Goal: Book appointment/travel/reservation

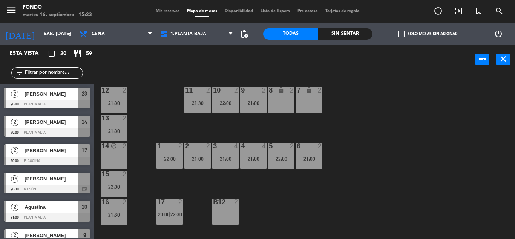
scroll to position [326, 0]
click at [52, 36] on input "sáb. [DATE]" at bounding box center [72, 34] width 64 height 13
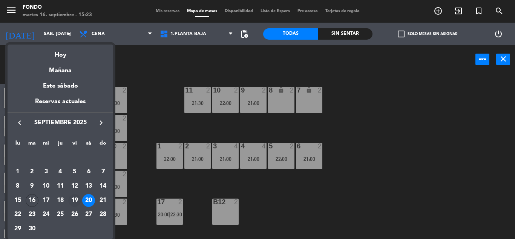
click at [74, 201] on div "19" at bounding box center [74, 200] width 13 height 13
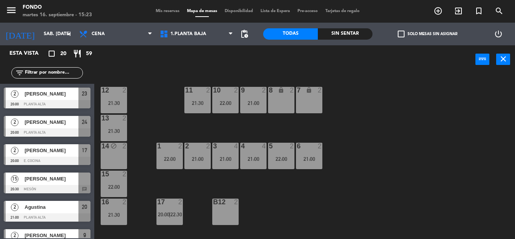
type input "vie. [DATE]"
click at [159, 11] on span "Mis reservas" at bounding box center [167, 11] width 31 height 4
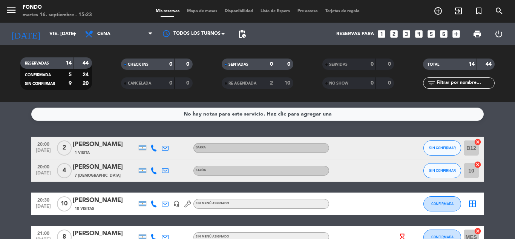
drag, startPoint x: 486, startPoint y: 135, endPoint x: 490, endPoint y: 136, distance: 4.2
click at [490, 136] on div "No hay notas para este servicio. Haz clic para agregar una 20:00 [DATE] 2 [PERS…" at bounding box center [257, 170] width 515 height 137
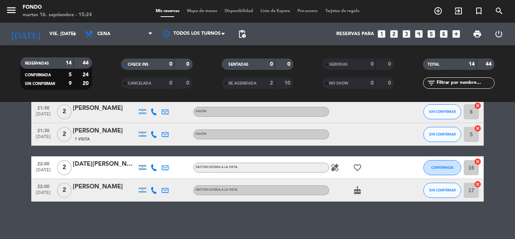
scroll to position [295, 0]
click at [451, 34] on div "Reservas para looks_one looks_two looks_3 looks_4 looks_5 looks_6 add_box" at bounding box center [357, 34] width 214 height 23
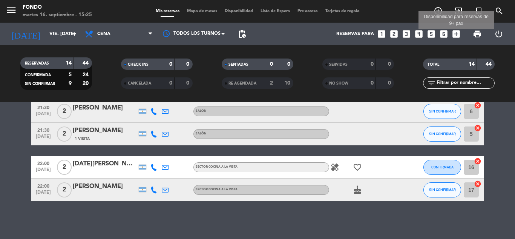
click at [456, 34] on icon "add_box" at bounding box center [457, 34] width 10 height 10
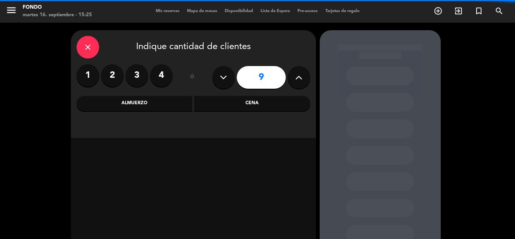
click at [221, 73] on icon at bounding box center [223, 77] width 7 height 11
type input "8"
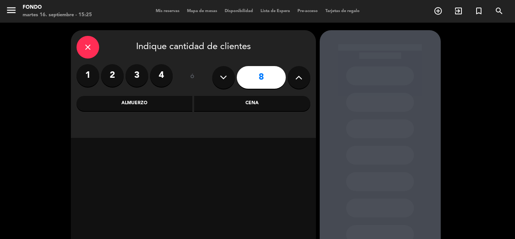
click at [236, 105] on div "Cena" at bounding box center [252, 103] width 116 height 15
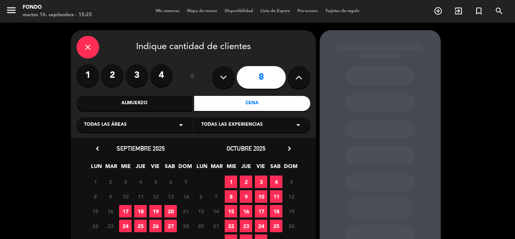
click at [126, 227] on span "24" at bounding box center [125, 226] width 12 height 12
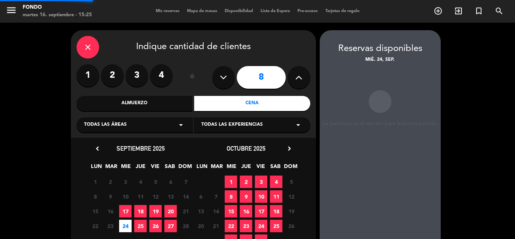
scroll to position [30, 0]
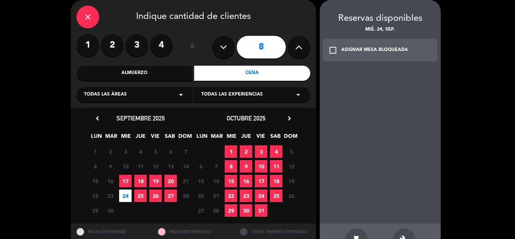
click at [332, 49] on icon "check_box_outline_blank" at bounding box center [333, 50] width 9 height 9
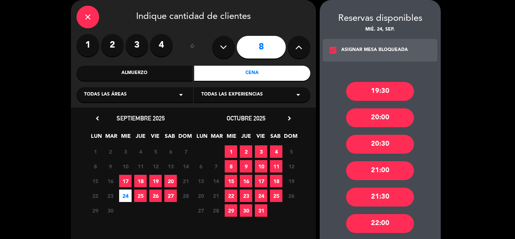
click at [380, 195] on div "21:30" at bounding box center [380, 196] width 68 height 19
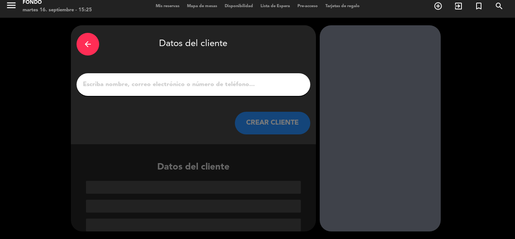
scroll to position [5, 0]
click at [148, 86] on input "Página Completa" at bounding box center [193, 84] width 223 height 11
type input "F"
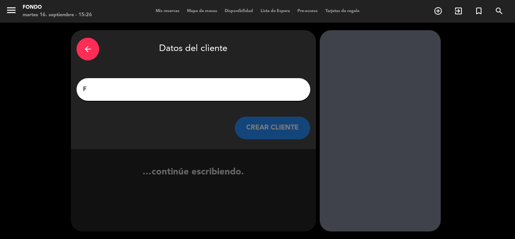
scroll to position [0, 0]
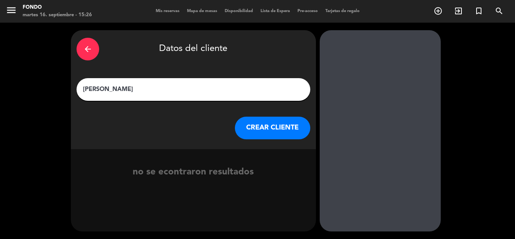
type input "[PERSON_NAME]"
click at [275, 134] on button "CREAR CLIENTE" at bounding box center [272, 128] width 75 height 23
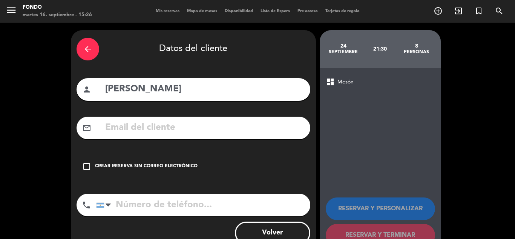
click at [176, 125] on input "text" at bounding box center [204, 127] width 200 height 15
paste input "[EMAIL_ADDRESS][DOMAIN_NAME]"
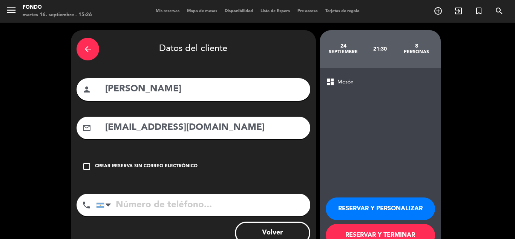
type input "[EMAIL_ADDRESS][DOMAIN_NAME]"
click at [175, 209] on input "tel" at bounding box center [203, 205] width 214 height 23
paste input "[PHONE_NUMBER]"
type input "[PHONE_NUMBER]"
click at [372, 229] on button "RESERVAR Y TERMINAR" at bounding box center [380, 235] width 109 height 23
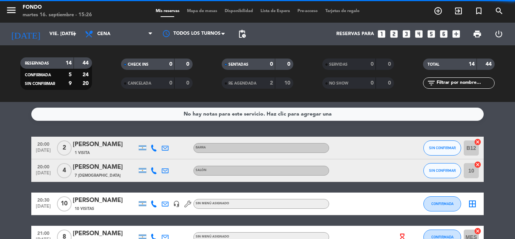
click at [372, 229] on div at bounding box center [363, 237] width 68 height 22
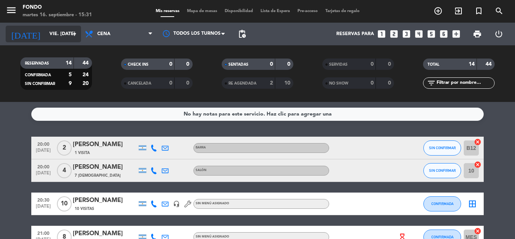
click at [59, 33] on input "vie. [DATE]" at bounding box center [78, 34] width 64 height 13
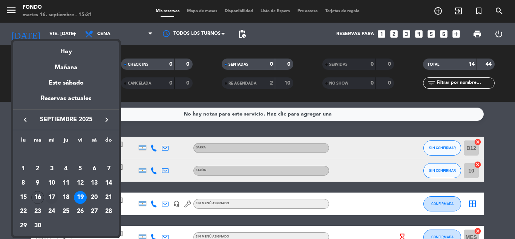
click at [54, 194] on div "17" at bounding box center [51, 197] width 13 height 13
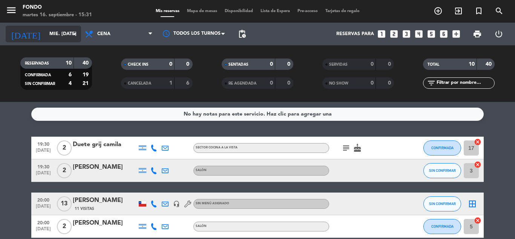
click at [50, 26] on div "[DATE] mié. [DATE] arrow_drop_down" at bounding box center [43, 34] width 75 height 17
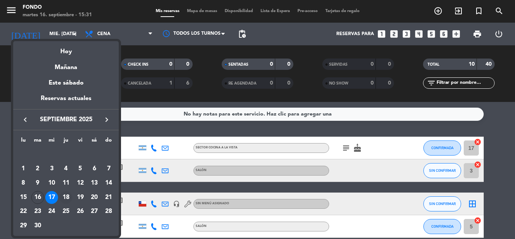
click at [68, 194] on div "18" at bounding box center [66, 197] width 13 height 13
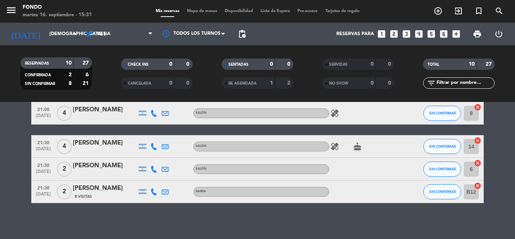
scroll to position [183, 0]
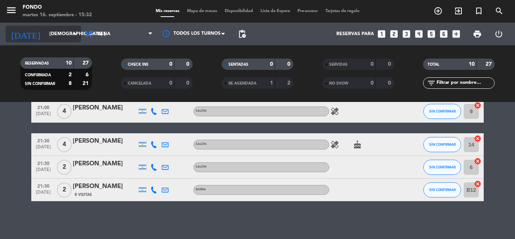
click at [68, 26] on div "[DATE] [DEMOGRAPHIC_DATA] [DATE] arrow_drop_down" at bounding box center [43, 34] width 75 height 17
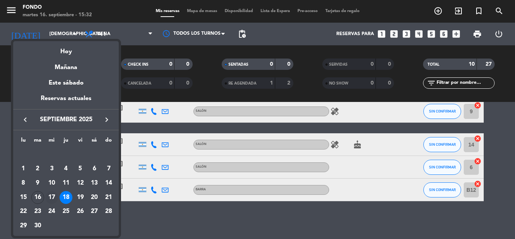
click at [50, 195] on div "17" at bounding box center [51, 197] width 13 height 13
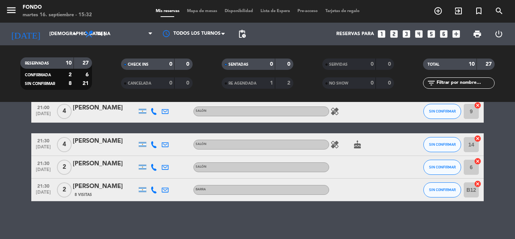
type input "mié. [DATE]"
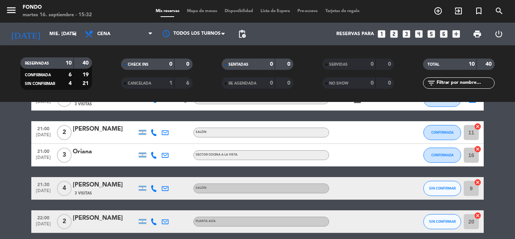
click at [506, 143] on bookings-row "19:30 [DATE] 2 Duete grij camila SECTOR COCINA A LA VISTA subject cake CONFIRMA…" at bounding box center [257, 93] width 515 height 279
click at [106, 150] on div "Oriana" at bounding box center [105, 152] width 64 height 10
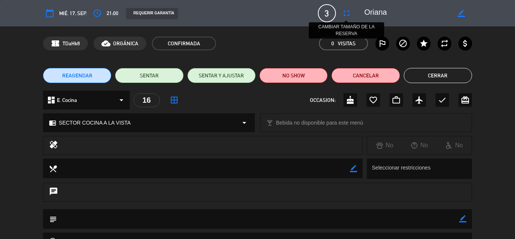
click at [346, 17] on icon "fullscreen" at bounding box center [346, 13] width 9 height 9
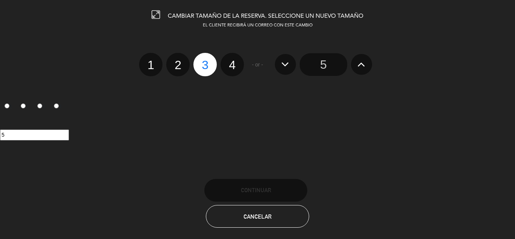
click at [178, 64] on label "2" at bounding box center [177, 64] width 23 height 23
click at [178, 61] on input "2" at bounding box center [177, 58] width 5 height 5
radio input "true"
radio input "false"
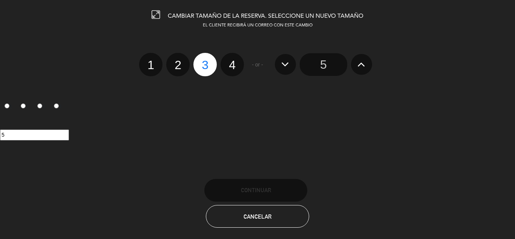
radio input "false"
radio input "true"
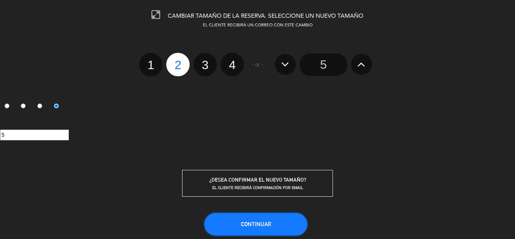
click at [245, 215] on button "Continuar" at bounding box center [255, 224] width 103 height 23
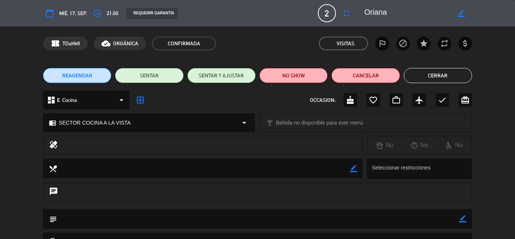
click at [427, 77] on button "Cerrar" at bounding box center [438, 75] width 68 height 15
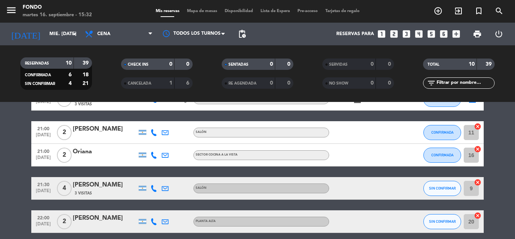
click at [498, 117] on bookings-row "19:30 [DATE] 2 Duete grij camila SECTOR COCINA A LA VISTA subject cake CONFIRMA…" at bounding box center [257, 93] width 515 height 279
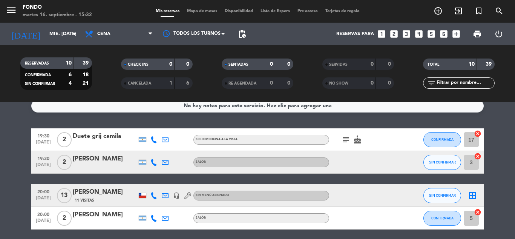
scroll to position [0, 0]
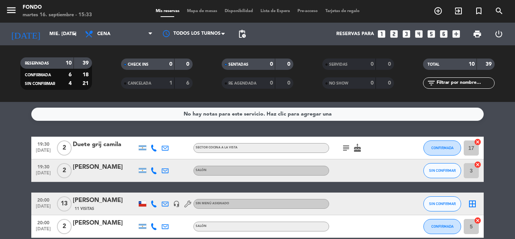
click at [204, 11] on span "Mapa de mesas" at bounding box center [202, 11] width 38 height 4
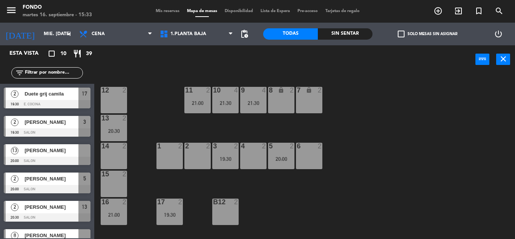
click at [167, 12] on span "Mis reservas" at bounding box center [167, 11] width 31 height 4
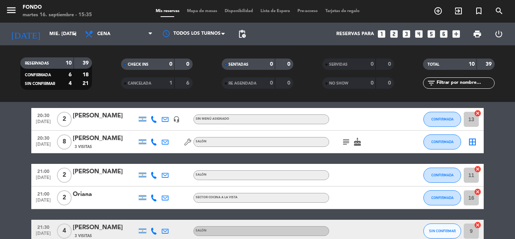
scroll to position [151, 0]
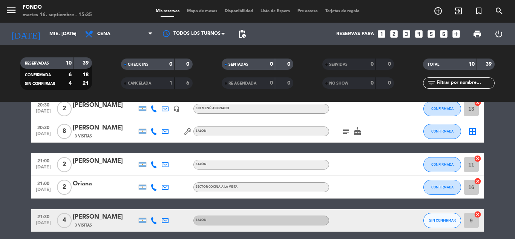
click at [346, 131] on icon "subject" at bounding box center [346, 131] width 9 height 9
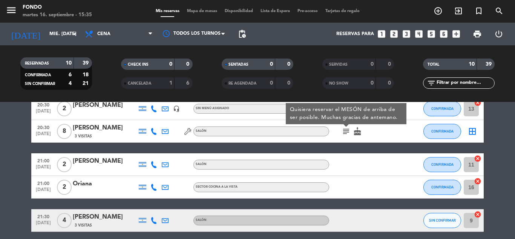
click at [346, 131] on icon "subject" at bounding box center [346, 131] width 9 height 9
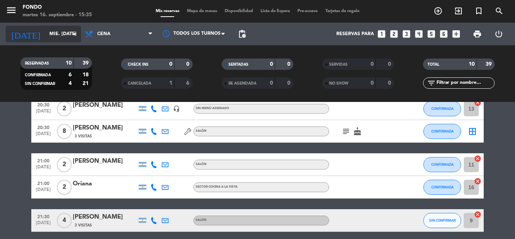
click at [51, 31] on input "mié. [DATE]" at bounding box center [78, 34] width 64 height 13
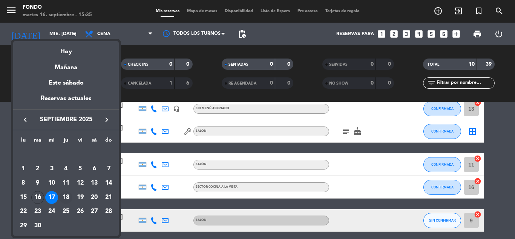
click at [68, 197] on div "18" at bounding box center [66, 197] width 13 height 13
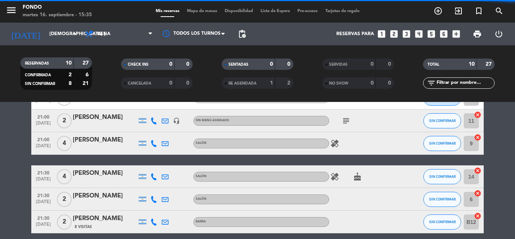
click at [500, 181] on bookings-row "20:30 [DATE] 3 [PERSON_NAME] SECTOR COCINA A LA VISTA SIN CONFIRMAR 16 cancel 2…" at bounding box center [257, 109] width 515 height 247
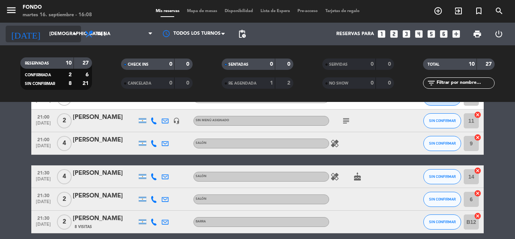
click at [50, 38] on input "[DEMOGRAPHIC_DATA] [DATE]" at bounding box center [78, 34] width 64 height 13
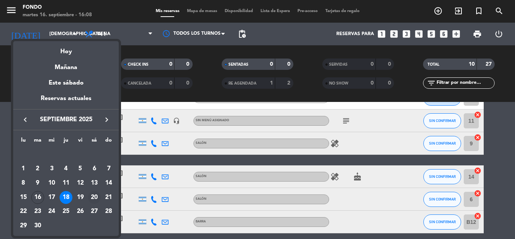
click at [94, 198] on div "20" at bounding box center [94, 197] width 13 height 13
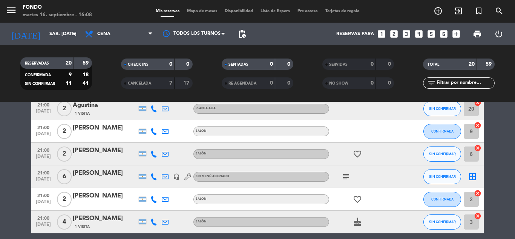
click at [498, 125] on bookings-row "20:00 [DATE] 2 [PERSON_NAME] PLANTA ALTA favorite_border SIN CONFIRMAR 23 cance…" at bounding box center [257, 238] width 515 height 505
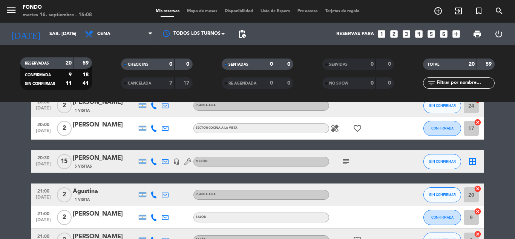
scroll to position [0, 0]
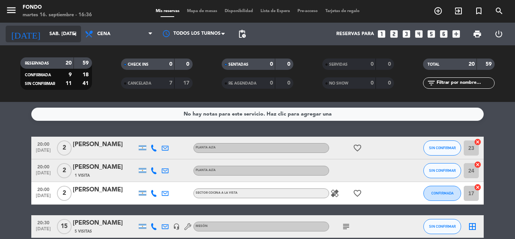
click at [46, 30] on input "sáb. [DATE]" at bounding box center [78, 34] width 64 height 13
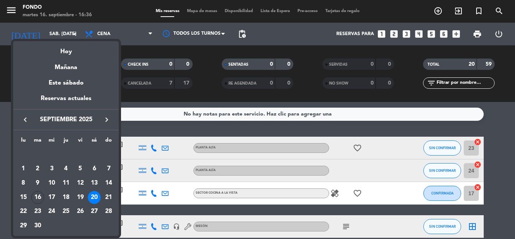
click at [106, 116] on icon "keyboard_arrow_right" at bounding box center [106, 119] width 9 height 9
click at [38, 223] on div "28" at bounding box center [37, 225] width 13 height 13
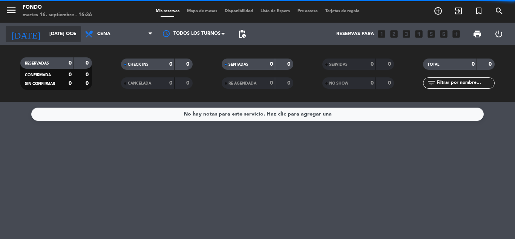
click at [58, 30] on input "[DATE] oct." at bounding box center [78, 34] width 64 height 13
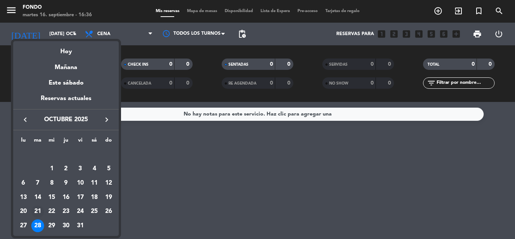
click at [36, 211] on div "21" at bounding box center [37, 211] width 13 height 13
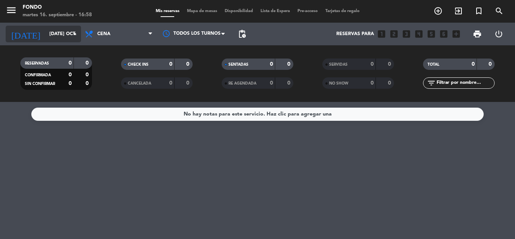
click at [58, 33] on input "[DATE] oct." at bounding box center [78, 34] width 64 height 13
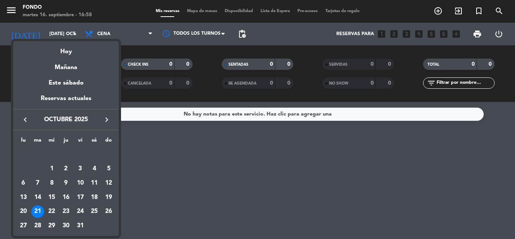
click at [79, 197] on div "17" at bounding box center [80, 197] width 13 height 13
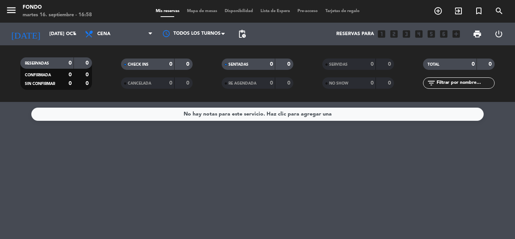
type input "vie. [DATE]"
